Goal: Task Accomplishment & Management: Complete application form

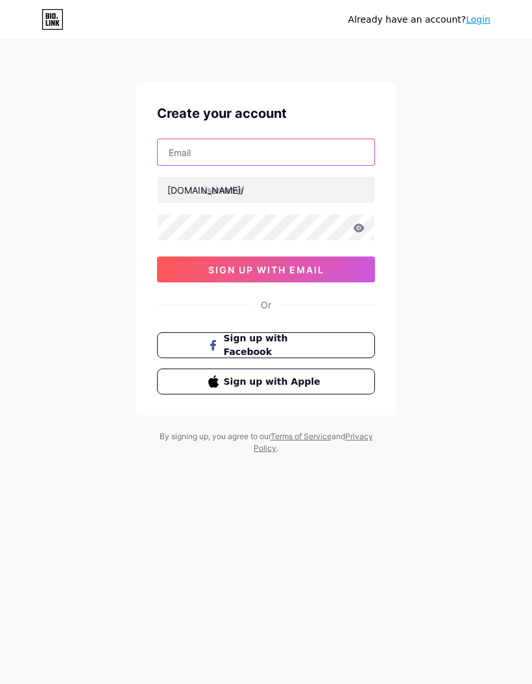
click at [321, 158] on input "text" at bounding box center [266, 152] width 216 height 26
type input "[PERSON_NAME][EMAIL_ADDRESS][DOMAIN_NAME]"
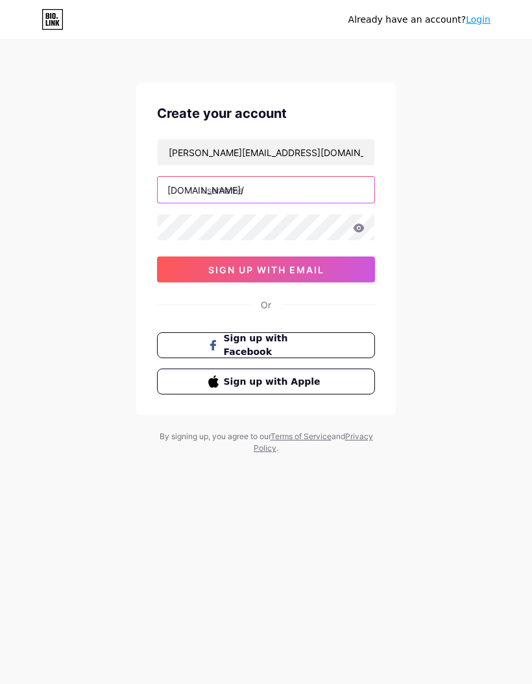
click at [333, 188] on input "text" at bounding box center [266, 190] width 216 height 26
click at [214, 187] on input "ruthtripforge" at bounding box center [266, 190] width 216 height 26
type input "[PERSON_NAME]"
click at [314, 268] on span "sign up with email" at bounding box center [266, 269] width 116 height 11
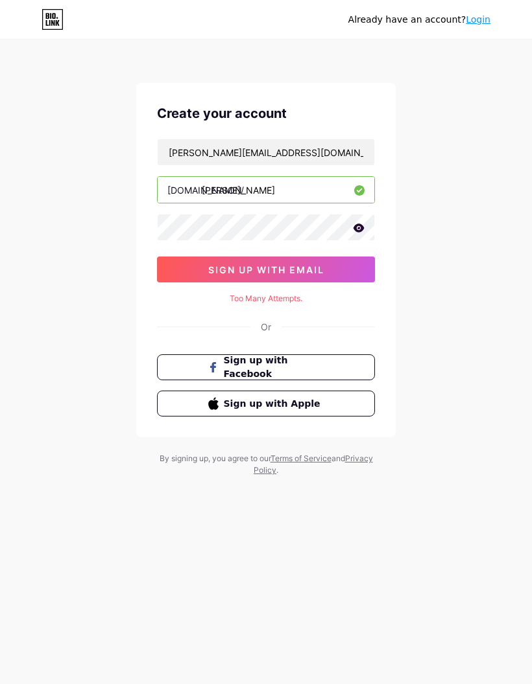
click at [353, 229] on icon at bounding box center [359, 228] width 12 height 9
click at [299, 257] on button "sign up with email" at bounding box center [266, 270] width 218 height 26
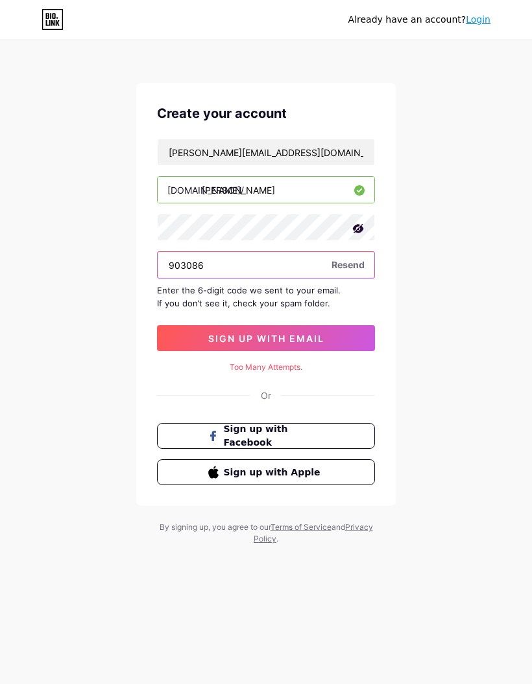
type input "903086"
click at [338, 325] on button "sign up with email" at bounding box center [266, 338] width 218 height 26
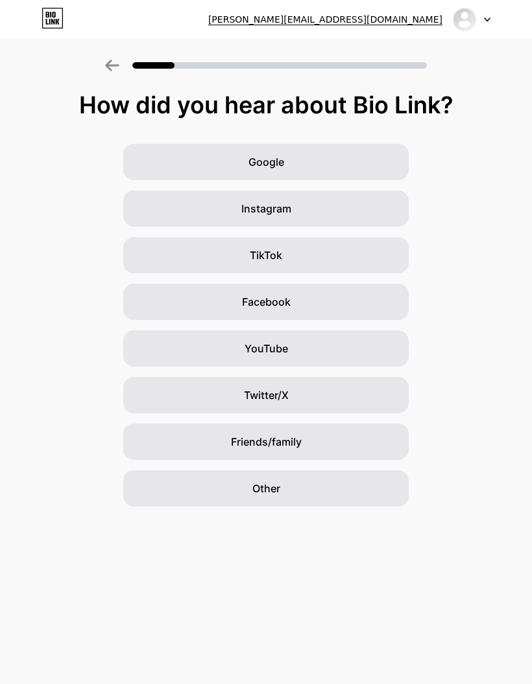
click at [385, 160] on div "Google" at bounding box center [265, 162] width 285 height 36
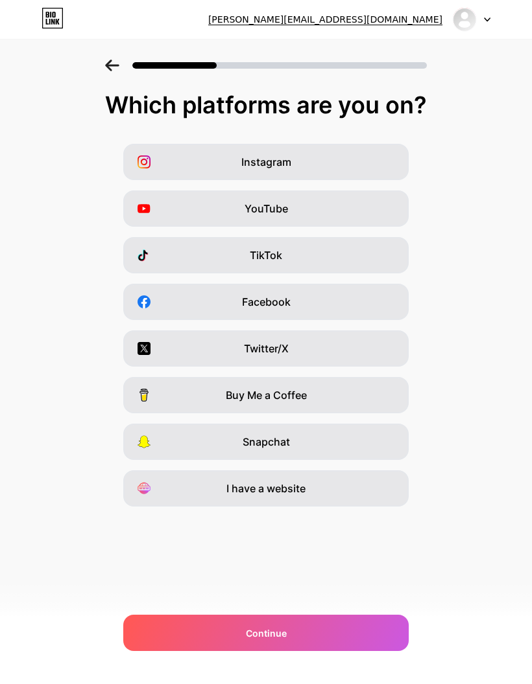
click at [377, 310] on div "Facebook" at bounding box center [265, 302] width 285 height 36
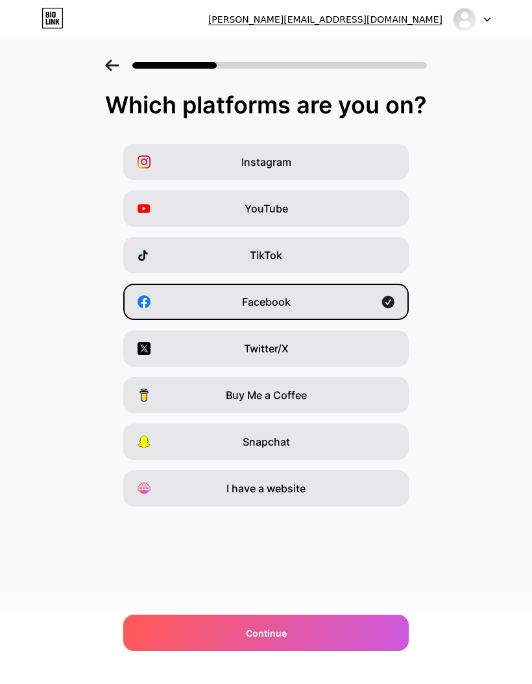
click at [368, 622] on div "Continue" at bounding box center [265, 633] width 285 height 36
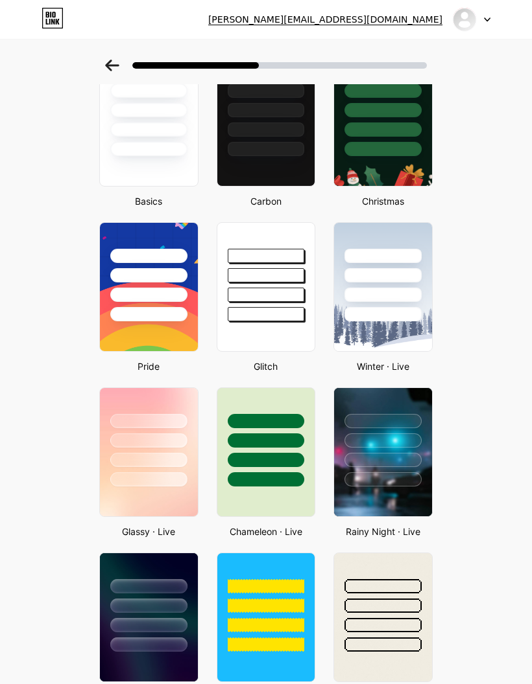
click at [139, 113] on div at bounding box center [148, 110] width 77 height 14
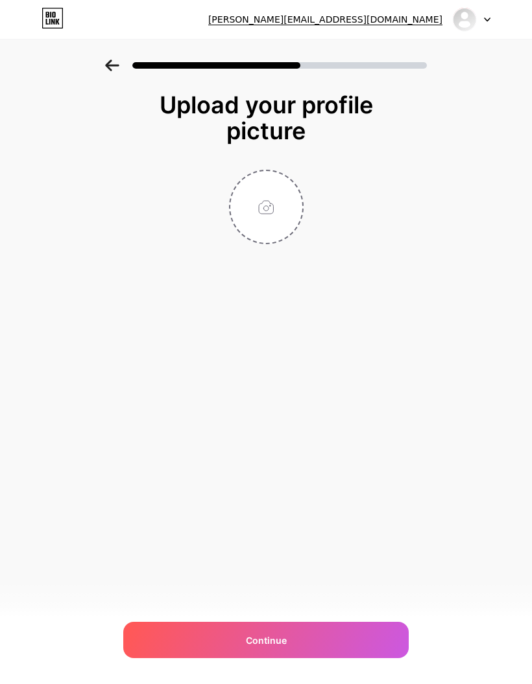
scroll to position [52, 0]
click at [259, 171] on input "file" at bounding box center [266, 207] width 72 height 72
type input "C:\fakepath\A0000978.jpeg"
click at [357, 635] on div "Continue" at bounding box center [265, 640] width 285 height 36
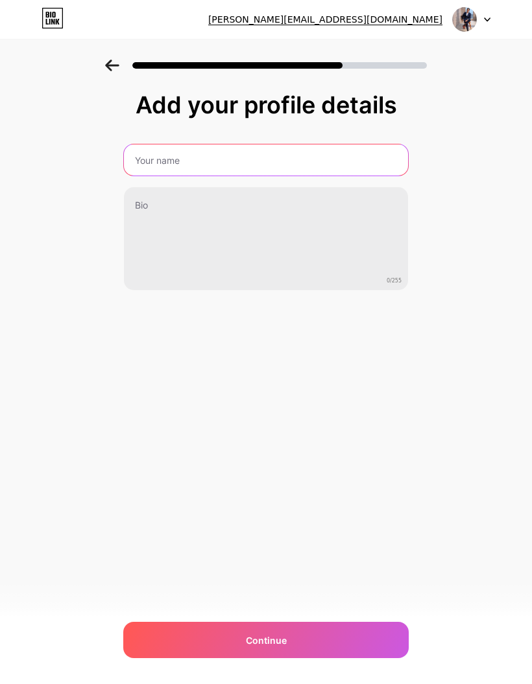
click at [341, 152] on input "text" at bounding box center [266, 160] width 284 height 31
type input "[PERSON_NAME]"
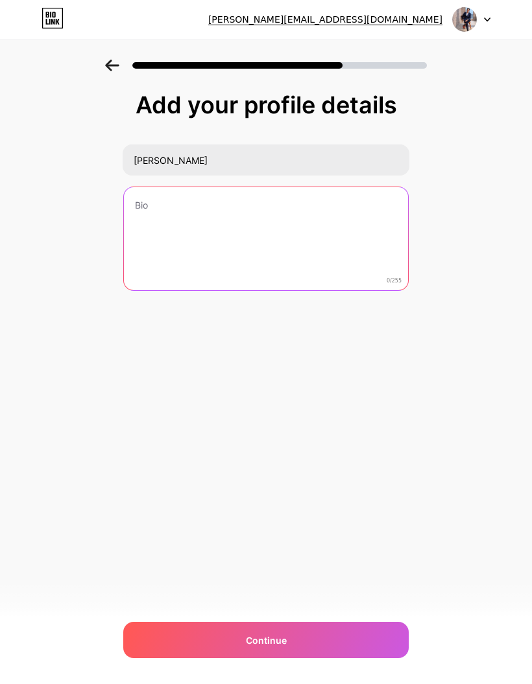
click at [363, 237] on textarea at bounding box center [266, 239] width 284 height 104
type textarea "Lead of Design and Technology"
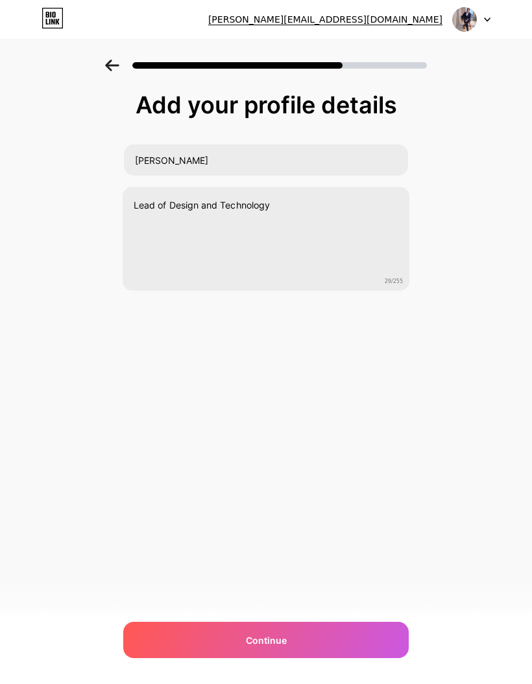
click at [497, 323] on div "Add your profile details [PERSON_NAME] Lead of Design and Technology 29/255 Con…" at bounding box center [266, 208] width 532 height 296
click at [338, 627] on div "Continue" at bounding box center [265, 640] width 285 height 36
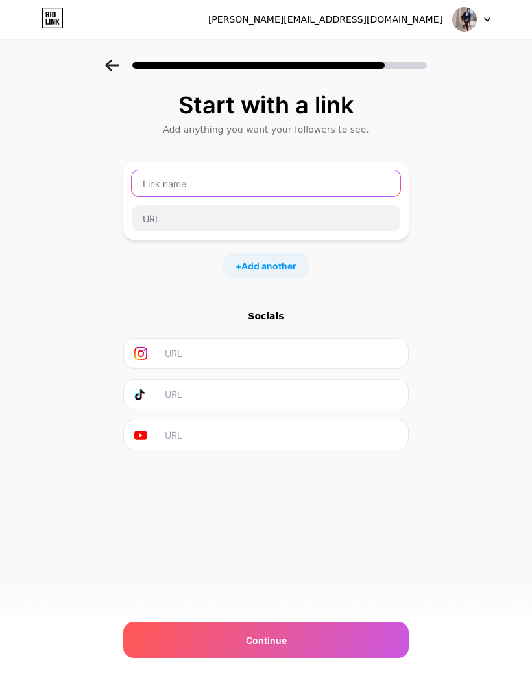
click at [338, 184] on input "text" at bounding box center [266, 183] width 268 height 26
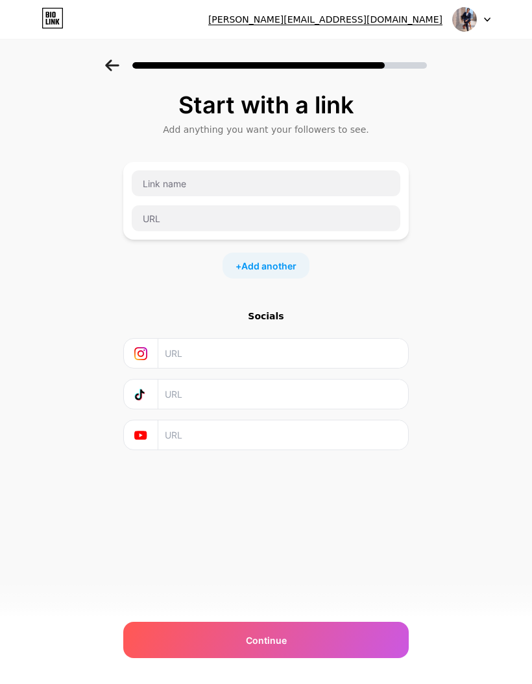
click at [465, 296] on div "Start with a link Add anything you want your followers to see. + Add another So…" at bounding box center [266, 288] width 532 height 456
click at [274, 253] on div "+ Add another" at bounding box center [265, 266] width 87 height 26
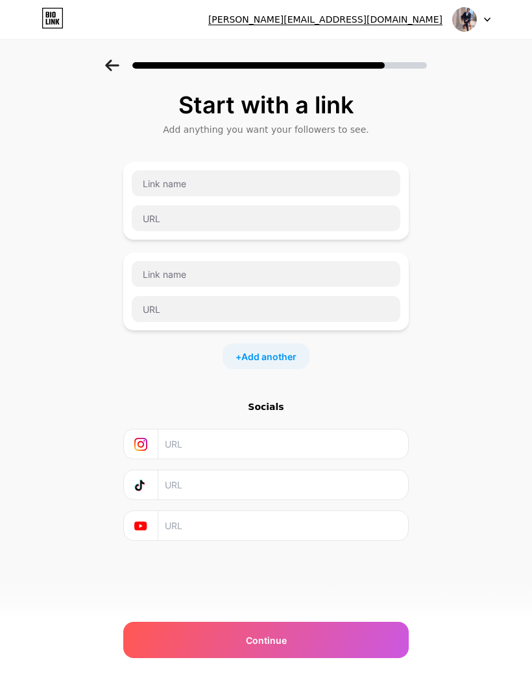
click at [419, 257] on div "Start with a link Add anything you want your followers to see. + Add another So…" at bounding box center [266, 333] width 532 height 546
click at [349, 638] on div "Continue" at bounding box center [265, 640] width 285 height 36
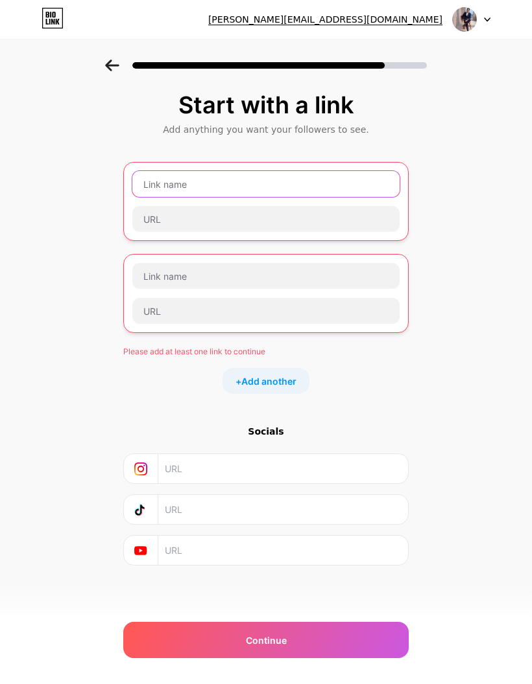
click at [260, 171] on input "text" at bounding box center [265, 184] width 267 height 26
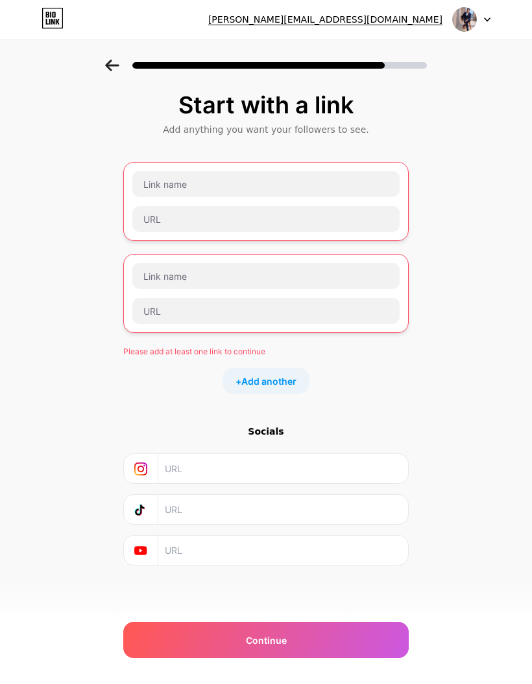
click at [465, 342] on div "Start with a link Add anything you want your followers to see. Please add at le…" at bounding box center [266, 345] width 532 height 571
click at [395, 425] on div "Socials" at bounding box center [265, 431] width 285 height 13
click at [270, 375] on span "Add another" at bounding box center [268, 382] width 55 height 14
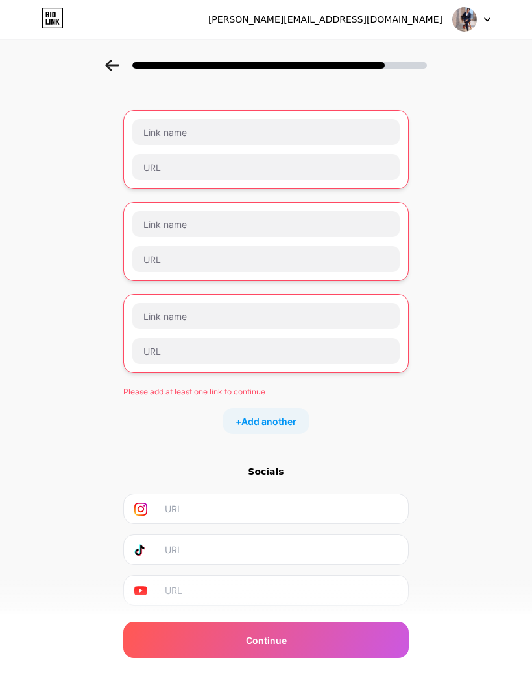
click at [297, 313] on input "text" at bounding box center [265, 316] width 267 height 26
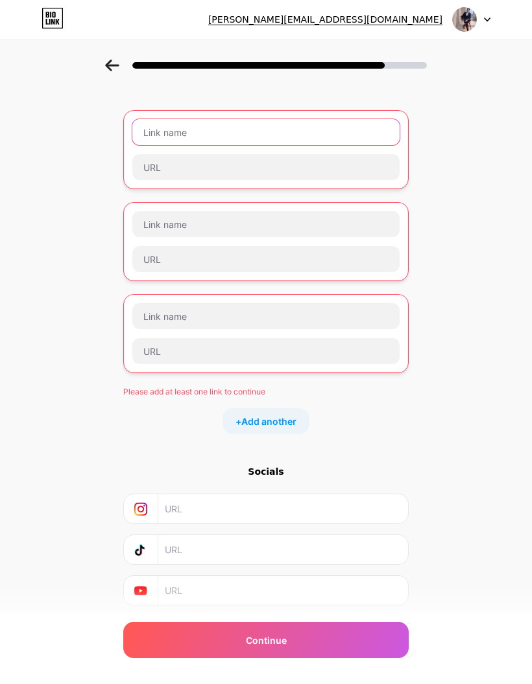
click at [345, 136] on input "text" at bounding box center [265, 132] width 267 height 26
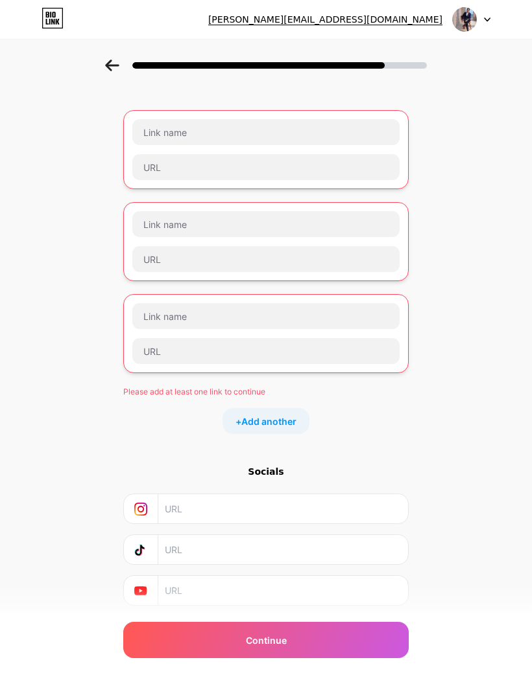
click at [483, 285] on div "Start with a link Add anything you want your followers to see. Please add at le…" at bounding box center [266, 339] width 532 height 663
click at [119, 65] on icon at bounding box center [112, 66] width 14 height 12
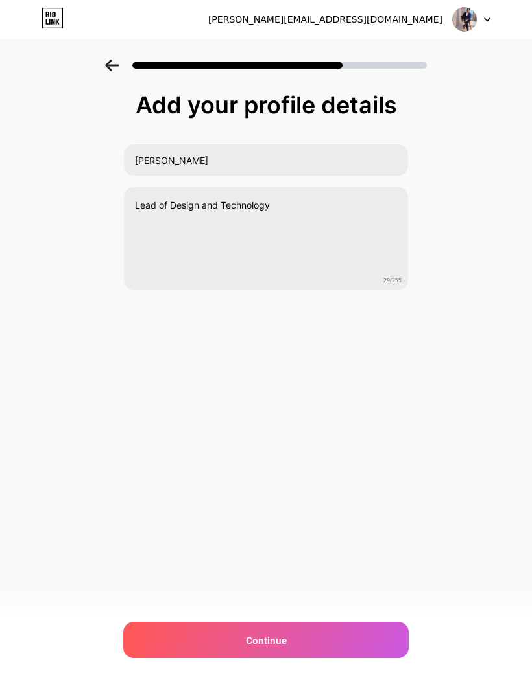
scroll to position [0, 0]
click at [377, 684] on html "[PERSON_NAME][EMAIL_ADDRESS][DOMAIN_NAME] Logout Link Copied Add your profile d…" at bounding box center [266, 342] width 532 height 684
click at [362, 684] on html "[PERSON_NAME][EMAIL_ADDRESS][DOMAIN_NAME] Logout Link Copied Add your profile d…" at bounding box center [266, 342] width 532 height 684
click at [358, 684] on html "[PERSON_NAME][EMAIL_ADDRESS][DOMAIN_NAME] Logout Link Copied Add your profile d…" at bounding box center [266, 342] width 532 height 684
click at [331, 684] on html "[PERSON_NAME][EMAIL_ADDRESS][DOMAIN_NAME] Logout Link Copied Add your profile d…" at bounding box center [266, 342] width 532 height 684
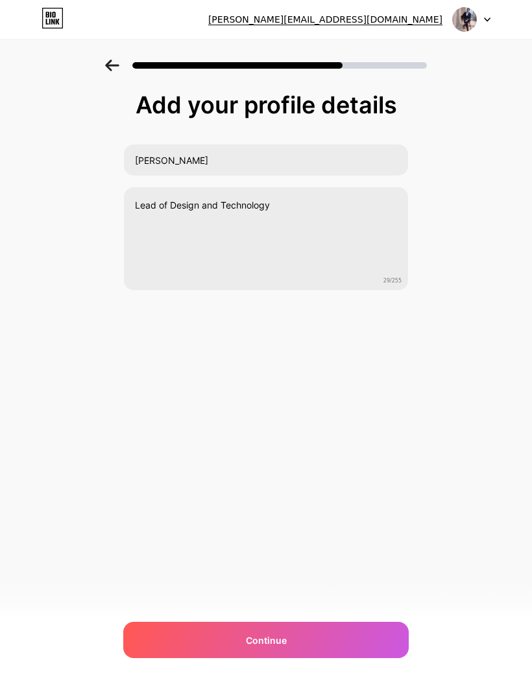
click at [290, 684] on html "[PERSON_NAME][EMAIL_ADDRESS][DOMAIN_NAME] Logout Link Copied Add your profile d…" at bounding box center [266, 342] width 532 height 684
click at [268, 646] on span "Continue" at bounding box center [266, 641] width 41 height 14
click at [286, 653] on div at bounding box center [265, 640] width 285 height 36
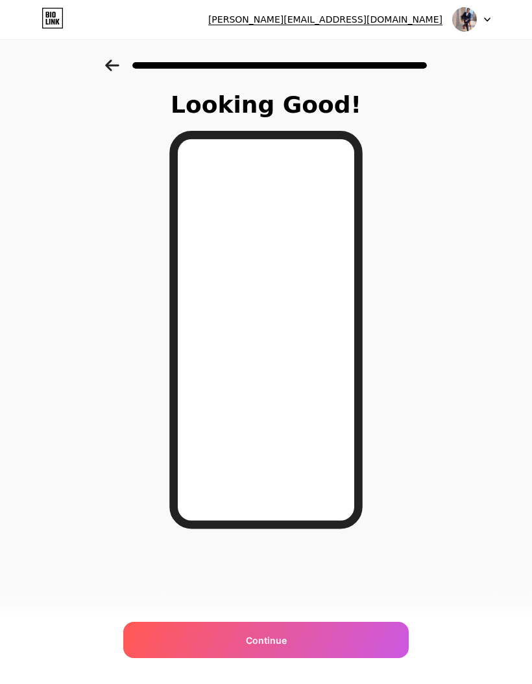
scroll to position [0, 0]
click at [303, 684] on html "[PERSON_NAME][EMAIL_ADDRESS][DOMAIN_NAME] Logout Link Copied Looking Good! Cont…" at bounding box center [266, 342] width 532 height 684
click at [279, 684] on html "[PERSON_NAME][EMAIL_ADDRESS][DOMAIN_NAME] Logout Link Copied Looking Good! Cont…" at bounding box center [266, 342] width 532 height 684
click at [286, 684] on html "[PERSON_NAME][EMAIL_ADDRESS][DOMAIN_NAME] Logout Link Copied Looking Good! Cont…" at bounding box center [266, 342] width 532 height 684
click at [277, 684] on html "[PERSON_NAME][EMAIL_ADDRESS][DOMAIN_NAME] Logout Link Copied Looking Good! Cont…" at bounding box center [266, 342] width 532 height 684
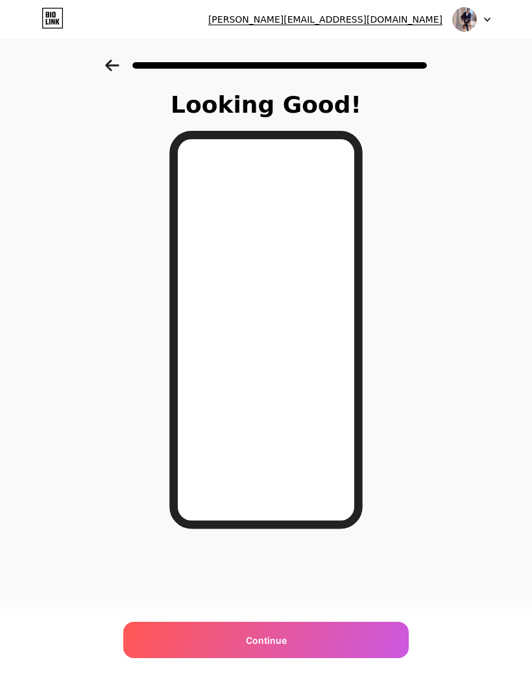
scroll to position [52, 0]
click at [279, 645] on span "Continue" at bounding box center [266, 641] width 41 height 14
click at [286, 648] on div "Continue" at bounding box center [265, 640] width 285 height 36
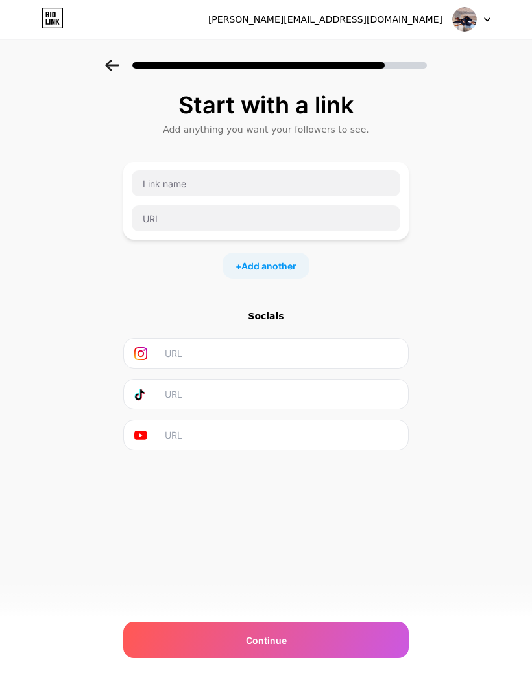
click at [311, 643] on div "Continue" at bounding box center [265, 640] width 285 height 36
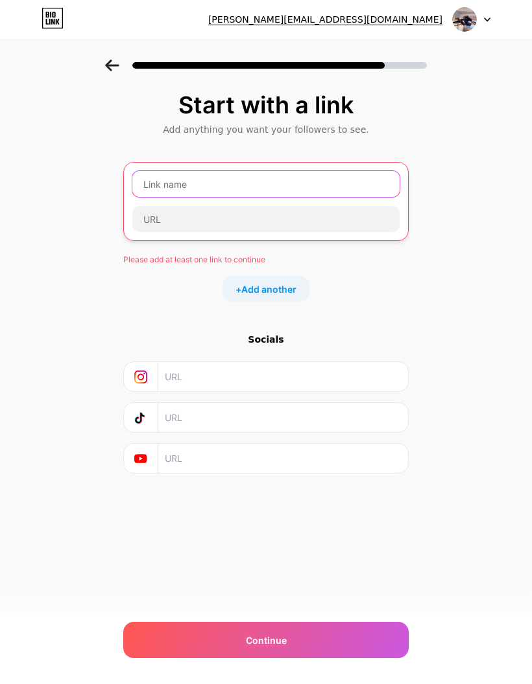
click at [352, 191] on input "text" at bounding box center [265, 184] width 267 height 26
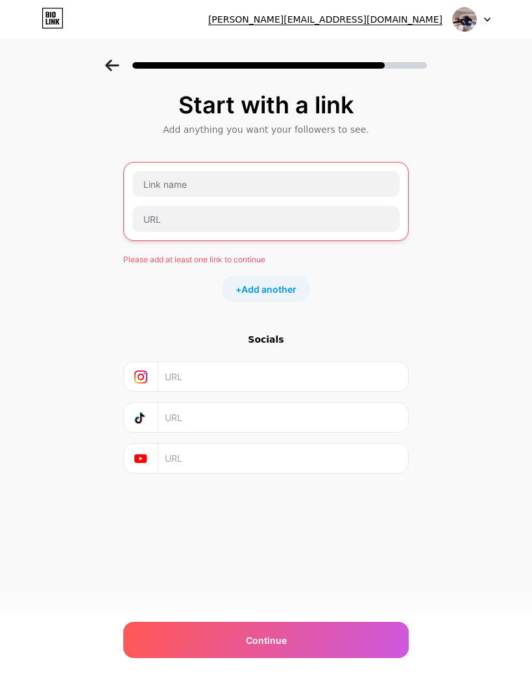
click at [490, 329] on div "Start with a link Add anything you want your followers to see. Please add at le…" at bounding box center [266, 299] width 532 height 479
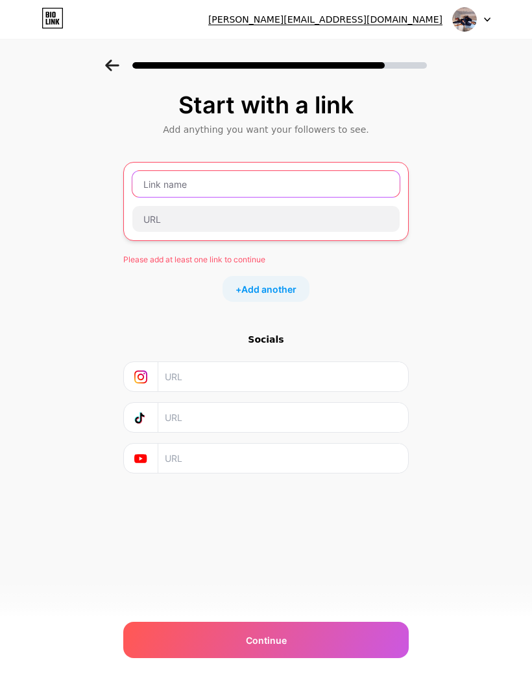
click at [318, 190] on input "text" at bounding box center [265, 184] width 267 height 26
click at [307, 181] on input "text" at bounding box center [265, 184] width 267 height 26
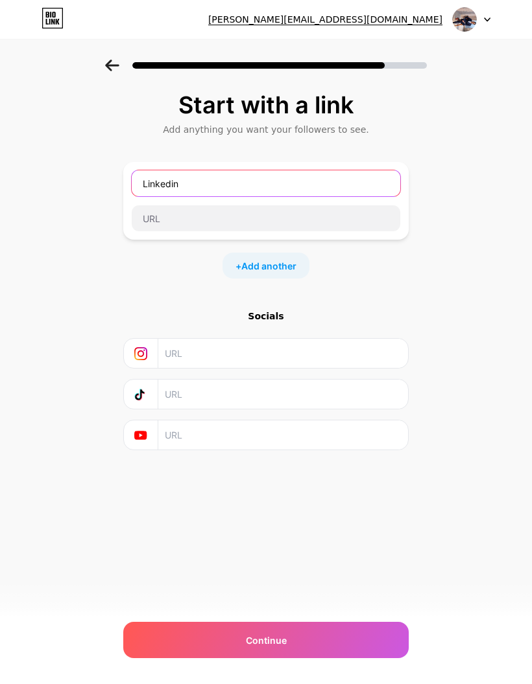
type input "Linkedin"
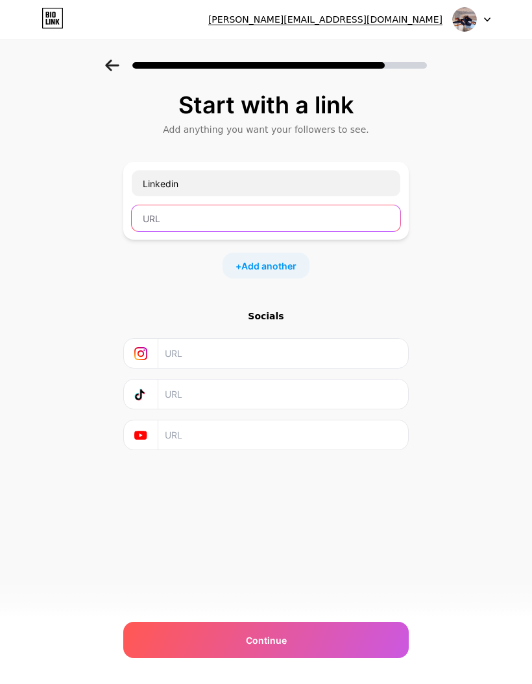
click at [298, 215] on input "text" at bounding box center [266, 218] width 268 height 26
paste input "[URL][DOMAIN_NAME][PERSON_NAME]"
type input "[URL][DOMAIN_NAME][PERSON_NAME]"
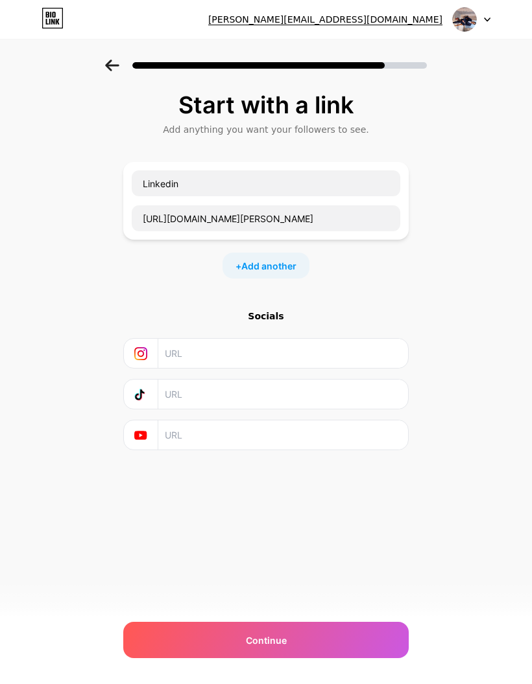
click at [450, 296] on div "Start with a link Add anything you want your followers to see. Linkedin [URL][D…" at bounding box center [266, 288] width 532 height 456
click at [352, 634] on div "Continue" at bounding box center [265, 640] width 285 height 36
click at [308, 632] on div "Continue" at bounding box center [265, 640] width 285 height 36
click at [292, 642] on div "Continue" at bounding box center [265, 640] width 285 height 36
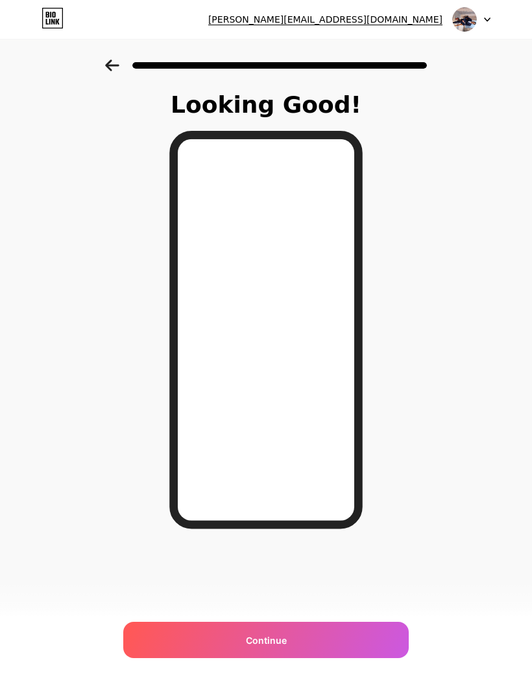
click at [308, 631] on div "Continue" at bounding box center [265, 640] width 285 height 36
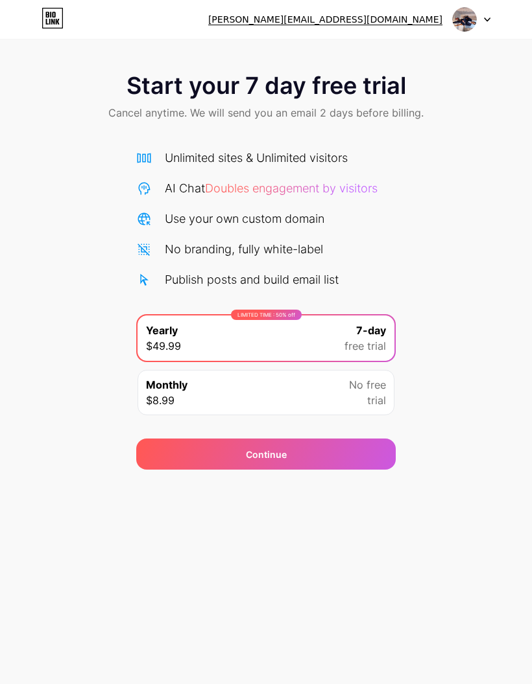
click at [370, 393] on span "trial" at bounding box center [376, 401] width 19 height 16
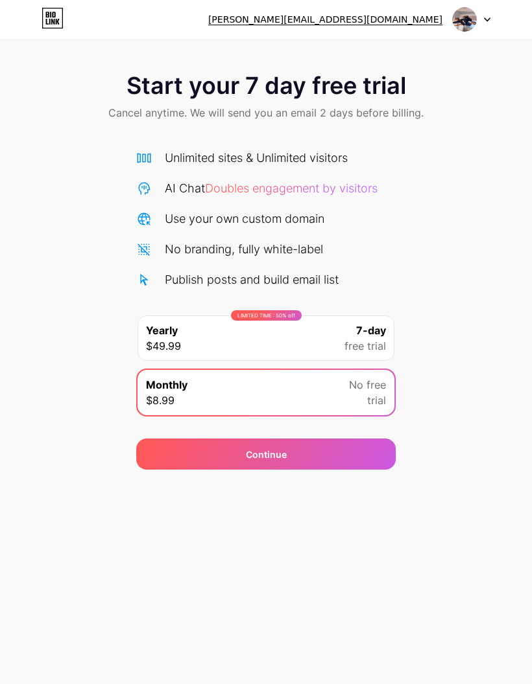
click at [323, 457] on div "Continue" at bounding box center [265, 454] width 259 height 31
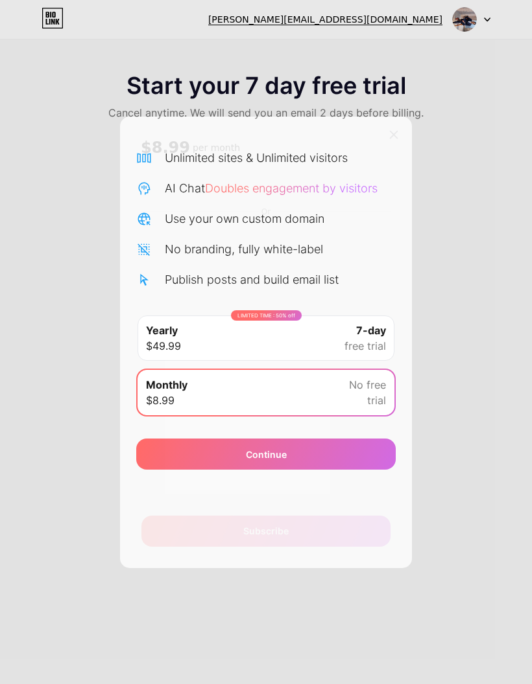
click at [389, 140] on icon at bounding box center [393, 135] width 10 height 10
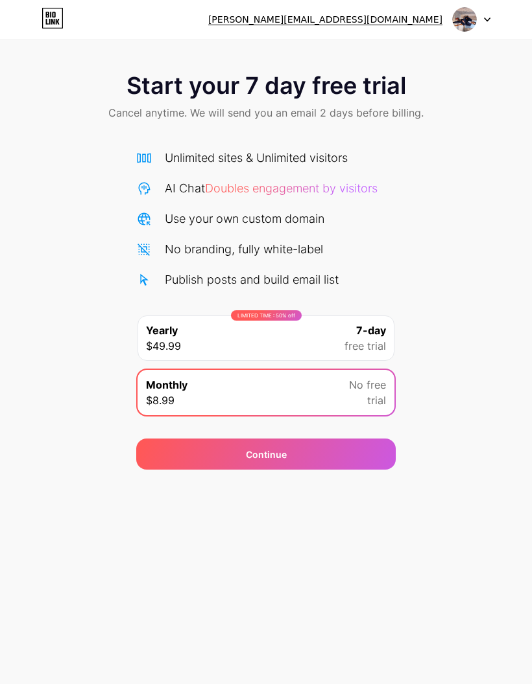
click at [362, 457] on div "Continue" at bounding box center [265, 454] width 259 height 31
